Goal: Check status: Check status

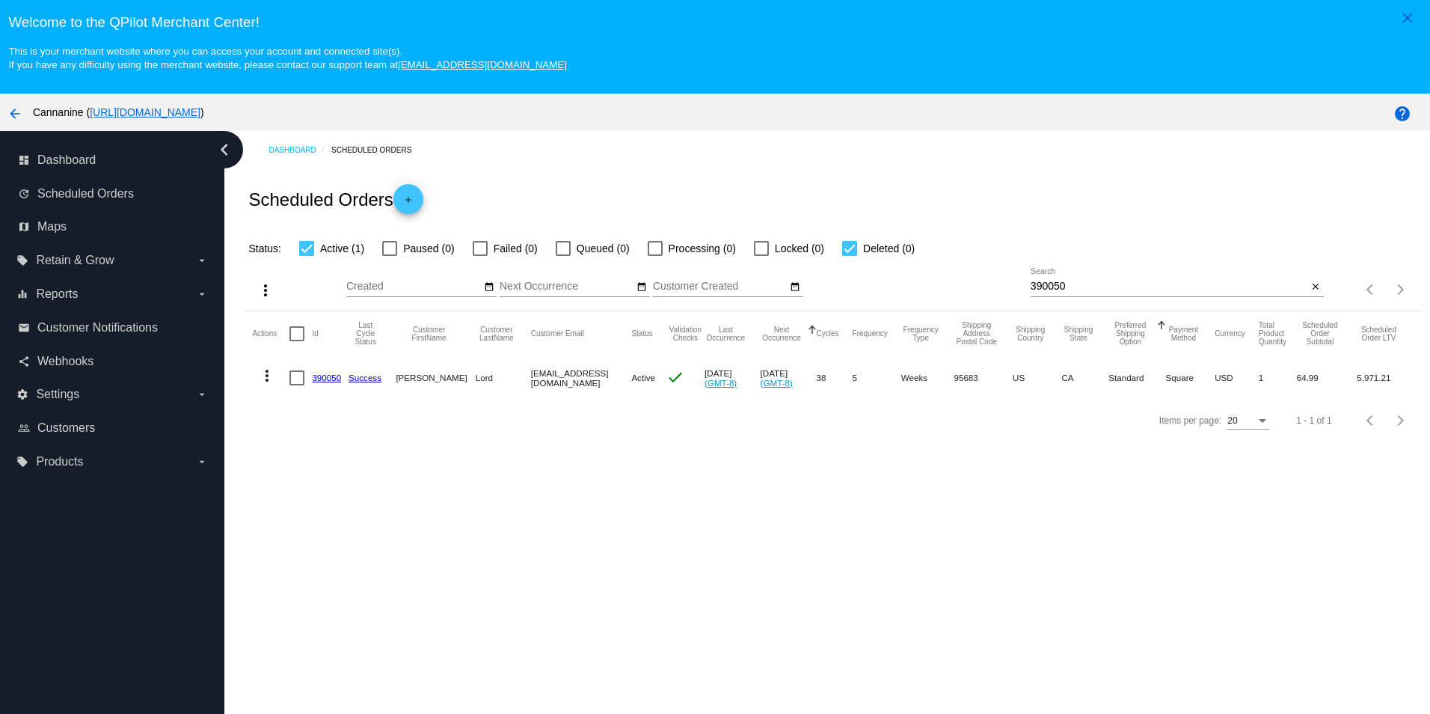
scroll to position [96, 0]
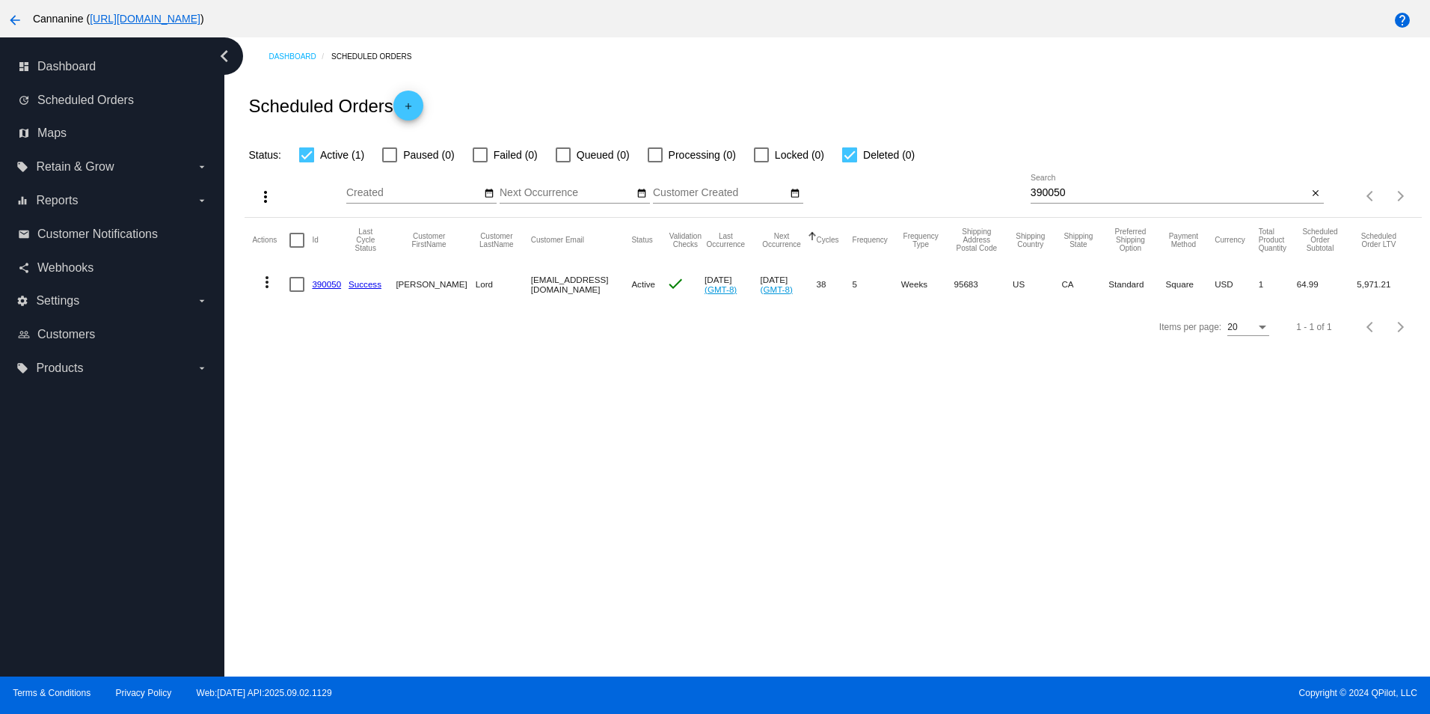
click at [1097, 198] on input "390050" at bounding box center [1170, 193] width 278 height 12
paste input "[EMAIL_ADDRESS][DOMAIN_NAME]"
type input "[EMAIL_ADDRESS][DOMAIN_NAME]"
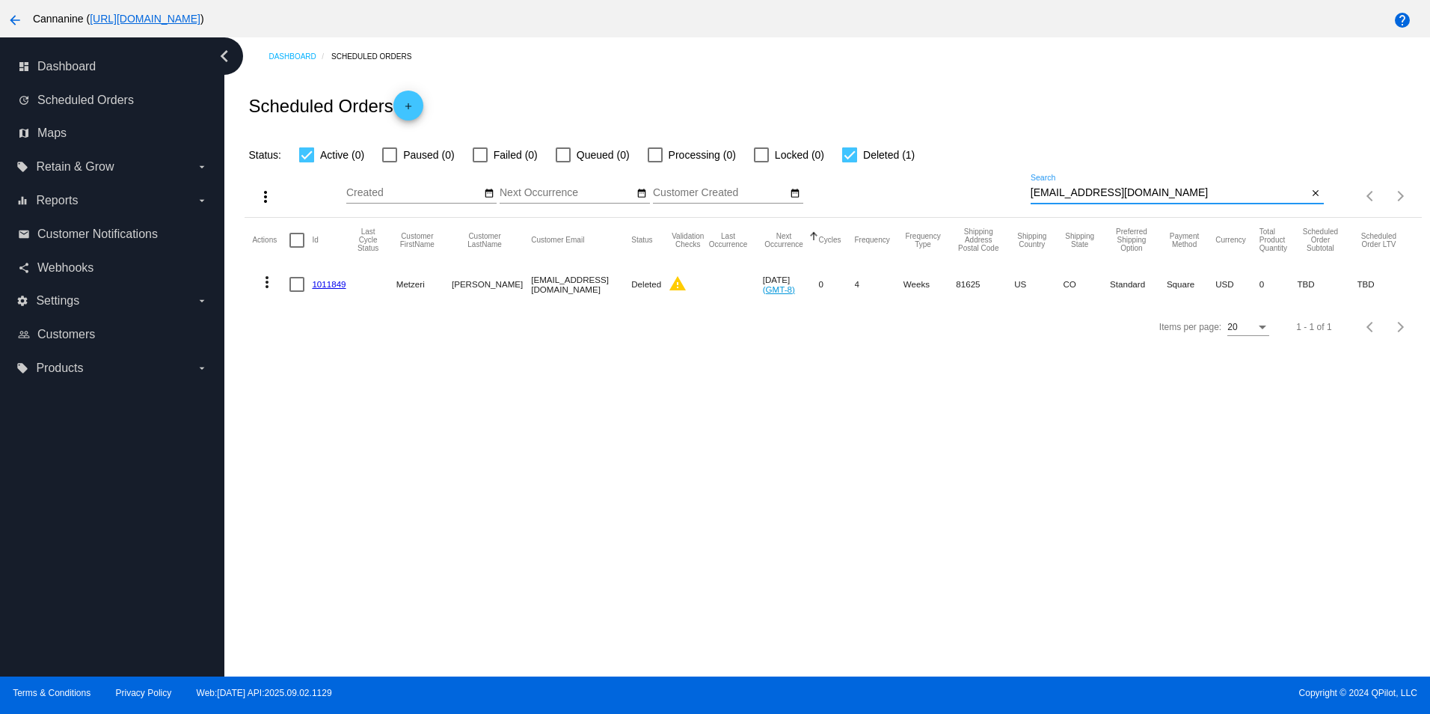
click at [267, 284] on mat-icon "more_vert" at bounding box center [267, 282] width 18 height 18
